Goal: Information Seeking & Learning: Compare options

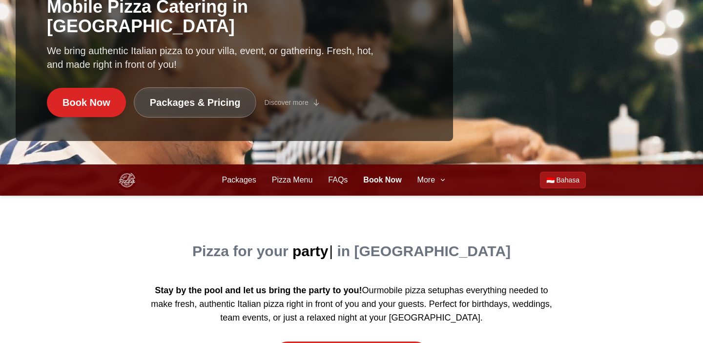
scroll to position [179, 0]
click at [434, 181] on span "More" at bounding box center [427, 180] width 18 height 12
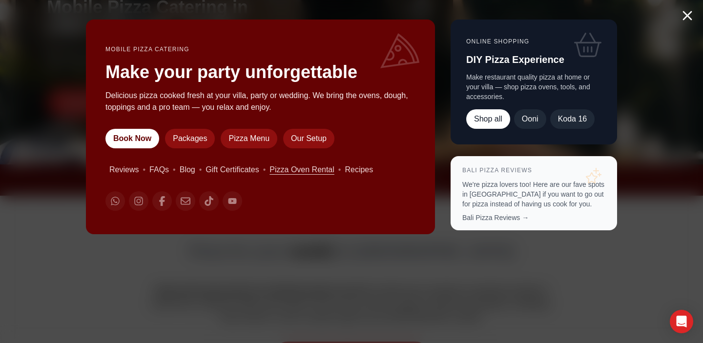
click at [305, 173] on link "Pizza Oven Rental" at bounding box center [302, 170] width 65 height 12
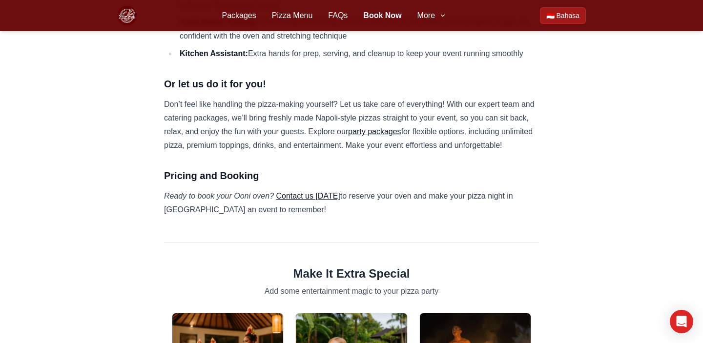
scroll to position [700, 0]
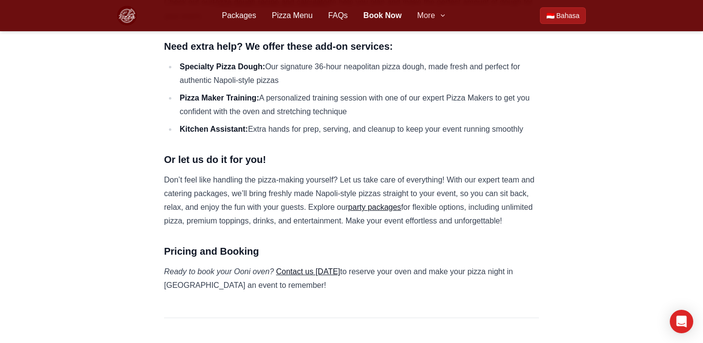
click at [441, 13] on icon "button" at bounding box center [443, 16] width 8 height 8
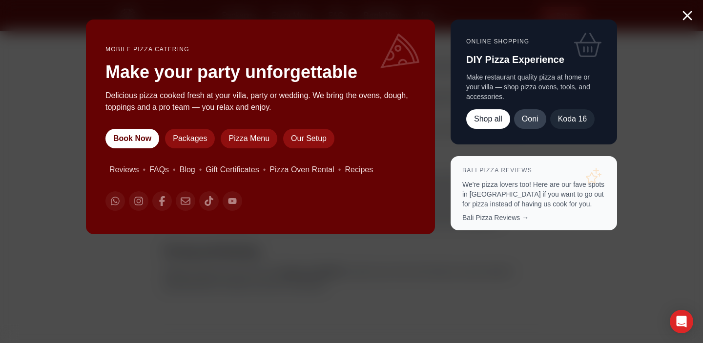
click at [535, 121] on link "Ooni" at bounding box center [530, 119] width 32 height 20
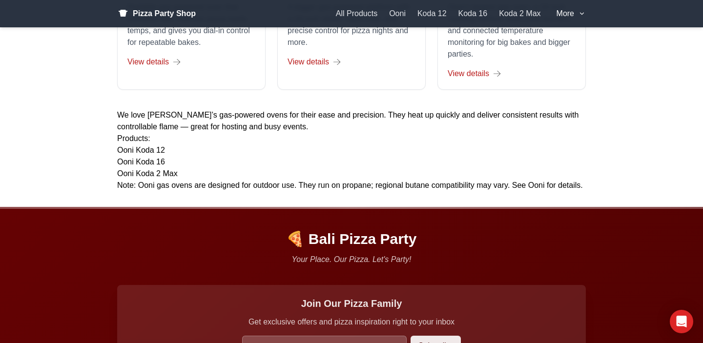
scroll to position [271, 0]
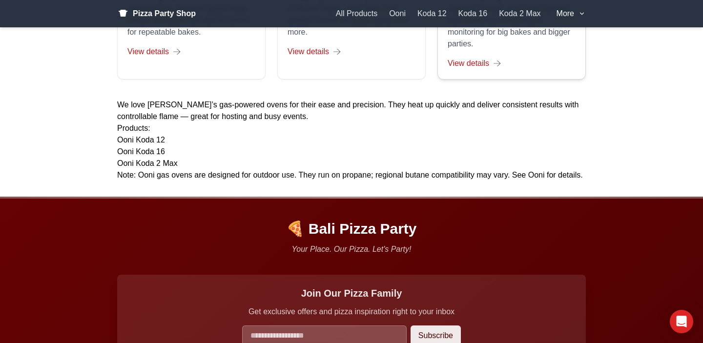
click at [486, 65] on span "View details" at bounding box center [469, 64] width 42 height 12
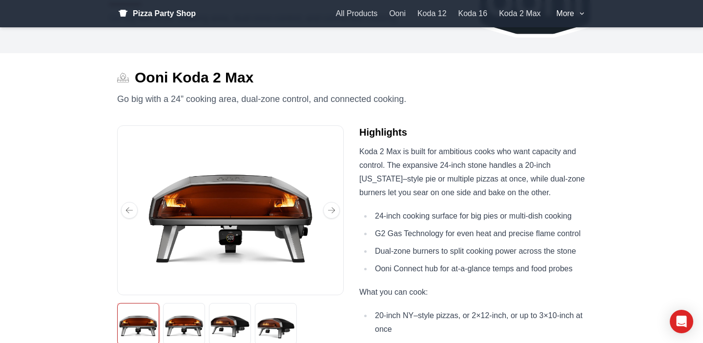
scroll to position [113, 0]
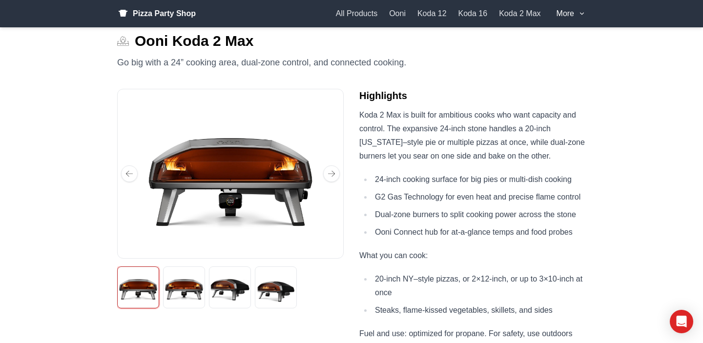
click at [182, 284] on img "Two pizzas" at bounding box center [184, 287] width 39 height 39
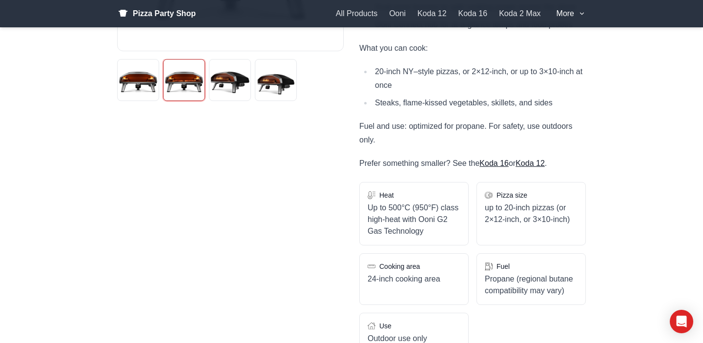
scroll to position [319, 0]
click at [273, 81] on img "To scale" at bounding box center [275, 81] width 39 height 39
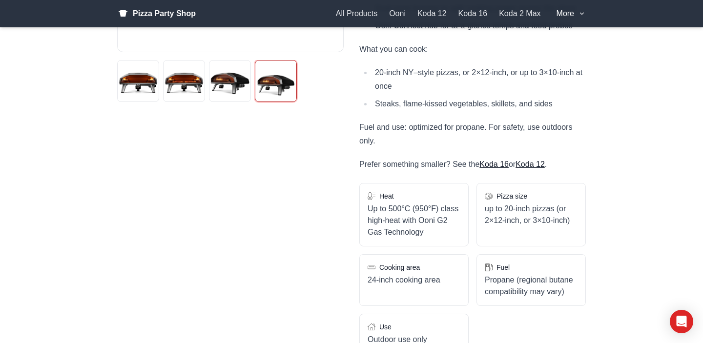
scroll to position [150, 0]
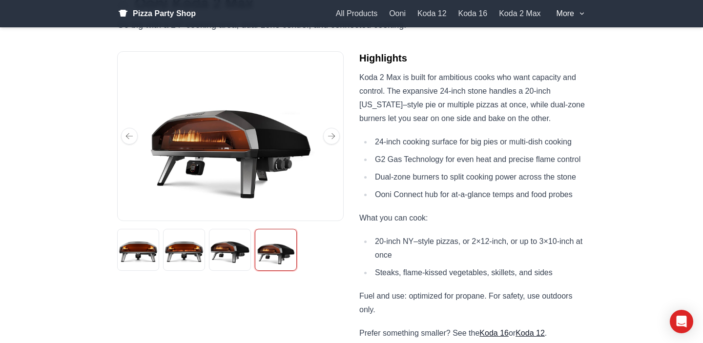
click at [224, 254] on img "Hero" at bounding box center [230, 250] width 39 height 39
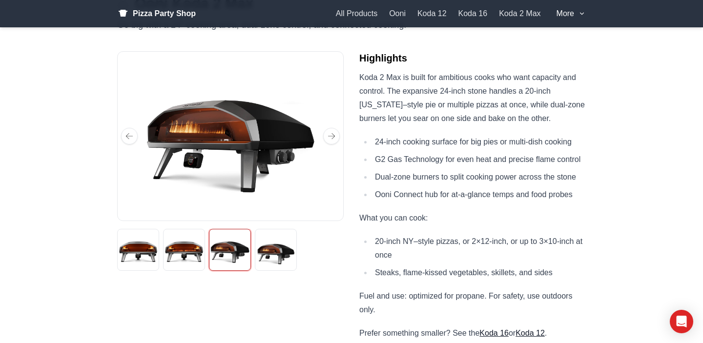
click at [197, 251] on img "Two pizzas" at bounding box center [184, 250] width 39 height 39
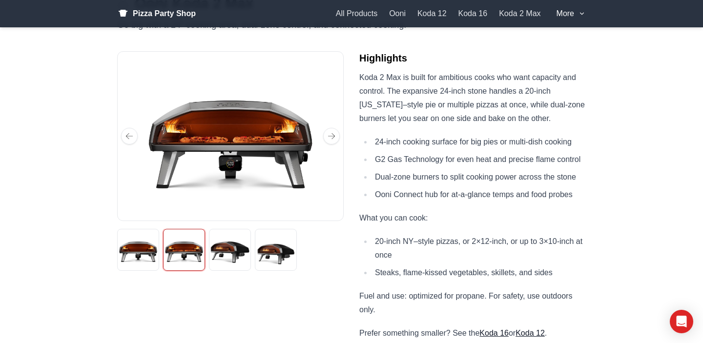
click at [158, 243] on button "Front" at bounding box center [138, 250] width 42 height 42
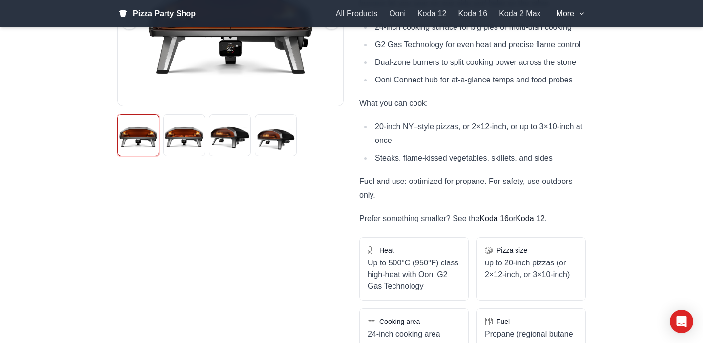
scroll to position [265, 0]
click at [499, 218] on link "Koda 16" at bounding box center [494, 219] width 29 height 8
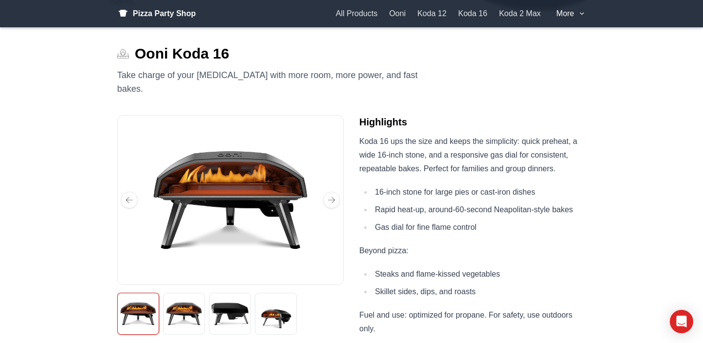
scroll to position [194, 0]
